Goal: Connect with others: Connect with others

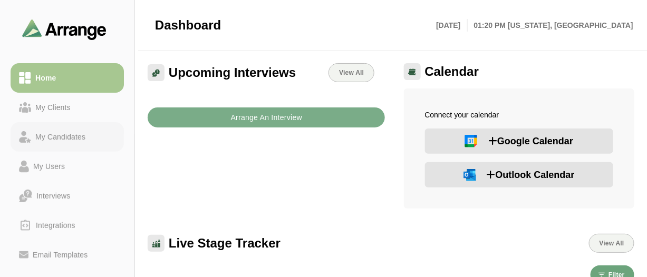
click at [73, 135] on div "My Candidates" at bounding box center [60, 137] width 59 height 13
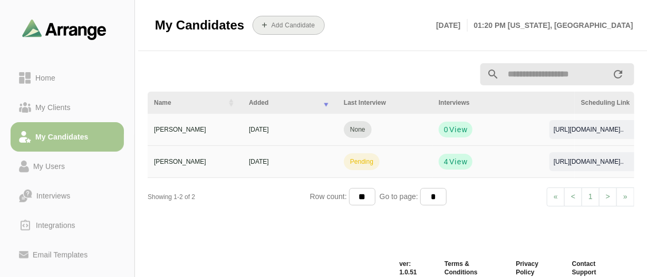
click at [275, 31] on button "Add Candidate" at bounding box center [289, 25] width 72 height 19
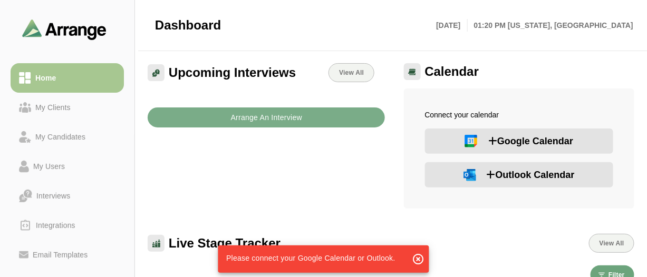
click at [338, 261] on span "Please connect your Google Calendar or Outlook." at bounding box center [310, 258] width 169 height 8
click at [420, 258] on icon "button" at bounding box center [418, 259] width 13 height 13
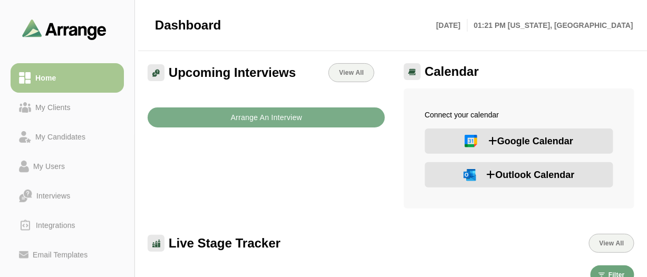
click at [509, 171] on span "Outlook Calendar" at bounding box center [531, 175] width 88 height 15
